Goal: Information Seeking & Learning: Learn about a topic

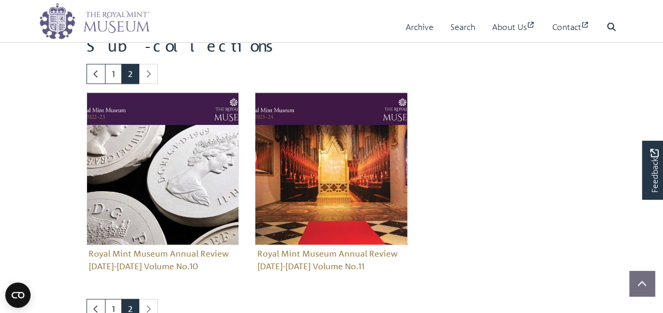
scroll to position [742, 0]
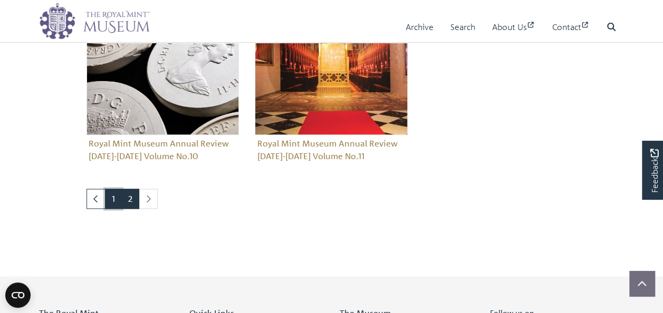
click at [113, 205] on link "1" at bounding box center [113, 199] width 17 height 20
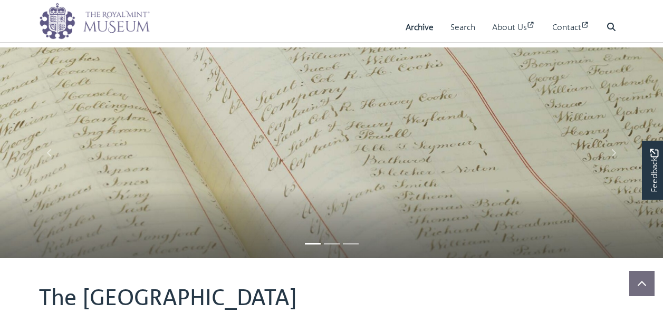
scroll to position [106, 0]
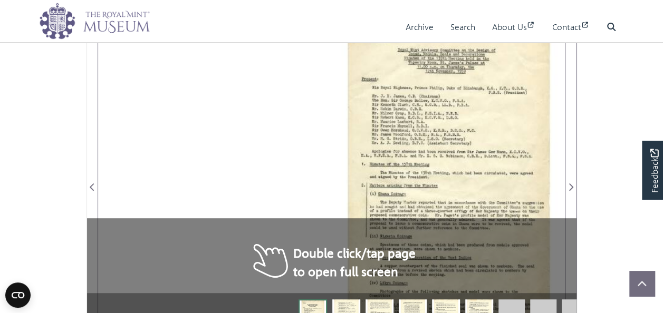
scroll to position [211, 0]
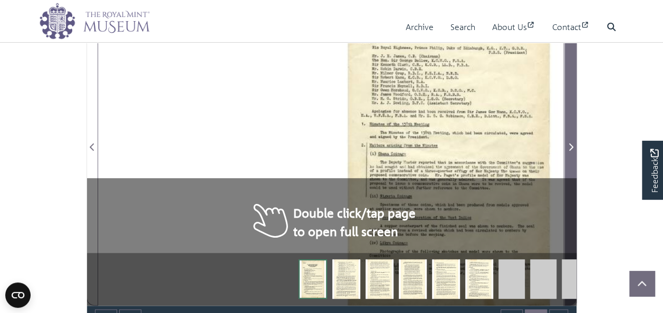
click at [568, 147] on icon "Next Page" at bounding box center [570, 147] width 5 height 8
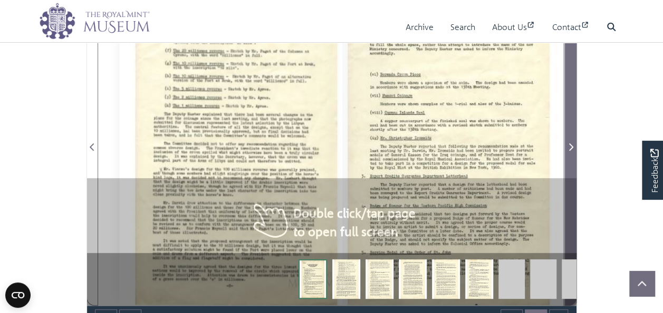
click at [568, 147] on icon "Next Page" at bounding box center [570, 147] width 5 height 8
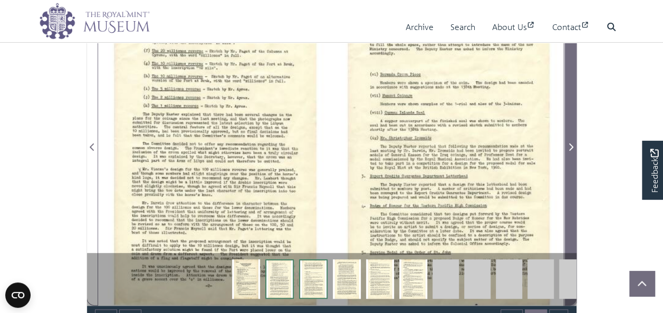
click at [568, 147] on icon "Next Page" at bounding box center [570, 147] width 5 height 8
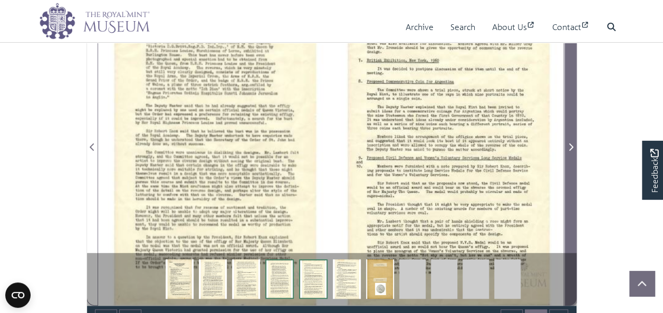
click at [568, 147] on icon "Next Page" at bounding box center [570, 147] width 5 height 8
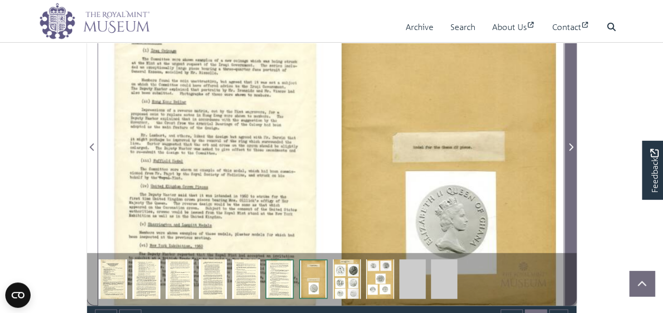
click at [568, 147] on icon "Next Page" at bounding box center [570, 147] width 5 height 8
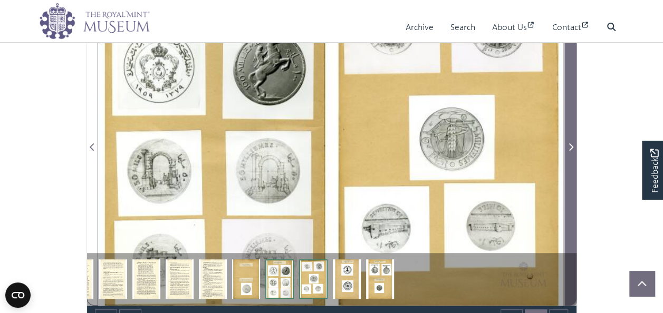
click at [571, 148] on icon "Next Page" at bounding box center [571, 146] width 4 height 7
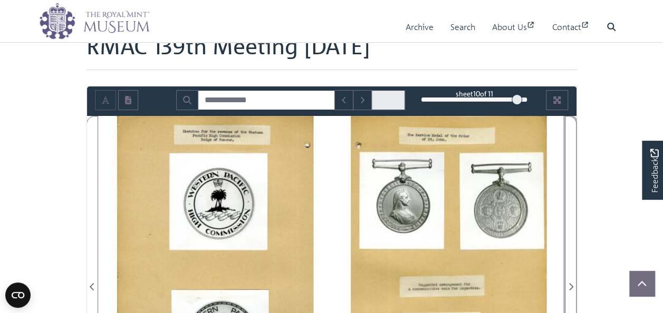
scroll to position [69, 0]
